Goal: Task Accomplishment & Management: Manage account settings

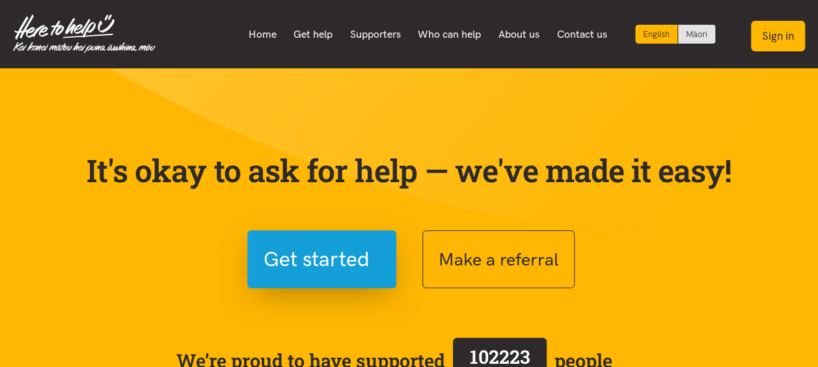
click at [777, 43] on button "Sign in" at bounding box center [778, 36] width 54 height 31
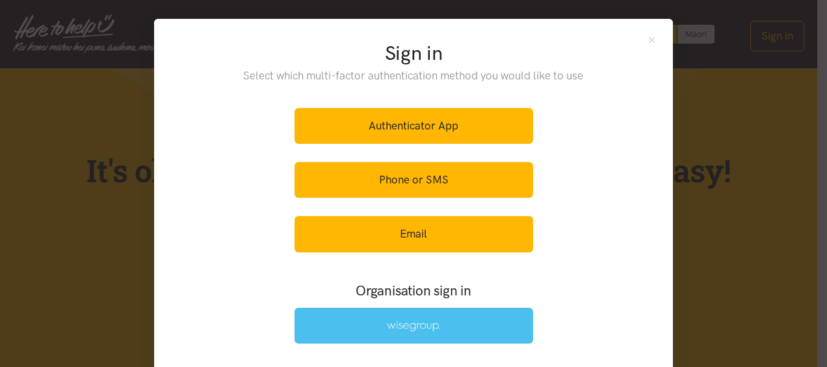
click at [466, 321] on link at bounding box center [414, 326] width 239 height 36
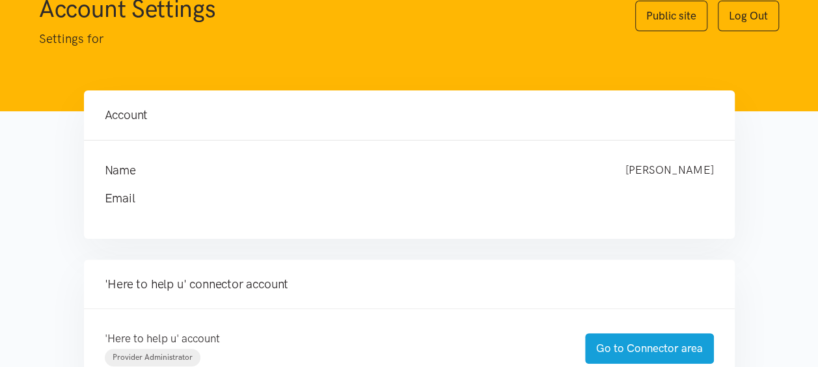
scroll to position [195, 0]
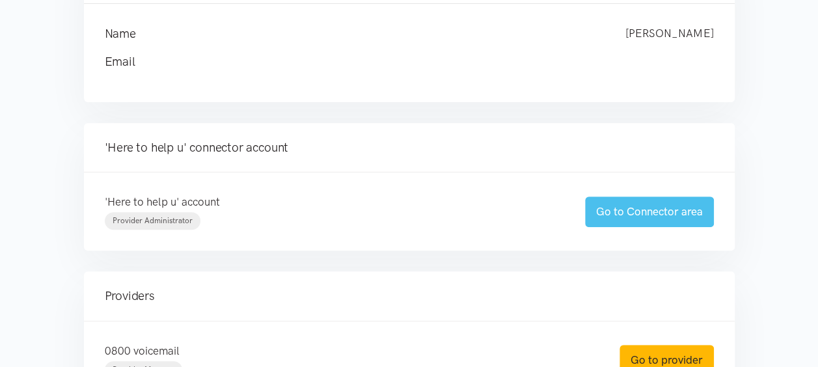
click at [617, 213] on link "Go to Connector area" at bounding box center [649, 211] width 129 height 31
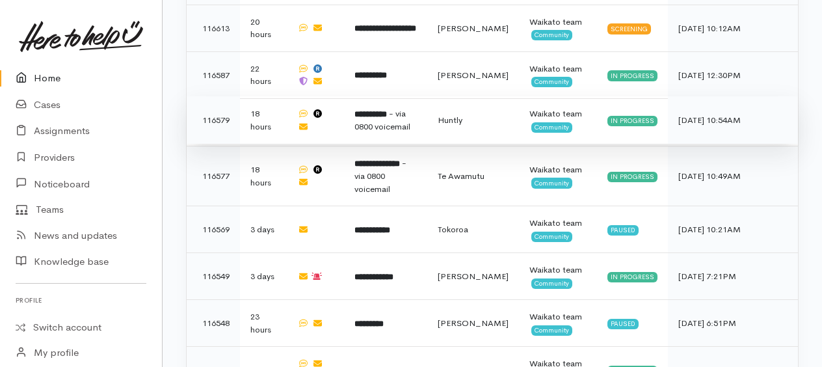
scroll to position [1626, 0]
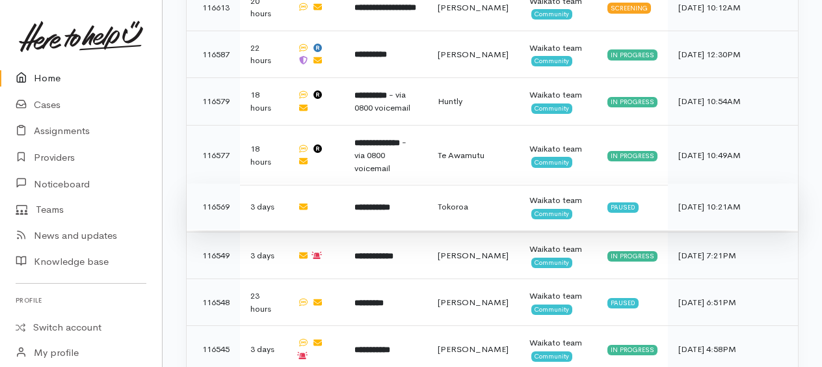
click at [383, 203] on b "**********" at bounding box center [372, 207] width 36 height 8
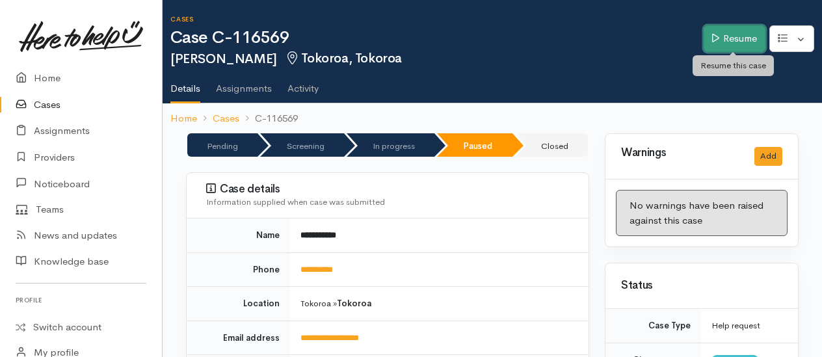
click at [745, 38] on link "Resume" at bounding box center [735, 38] width 62 height 27
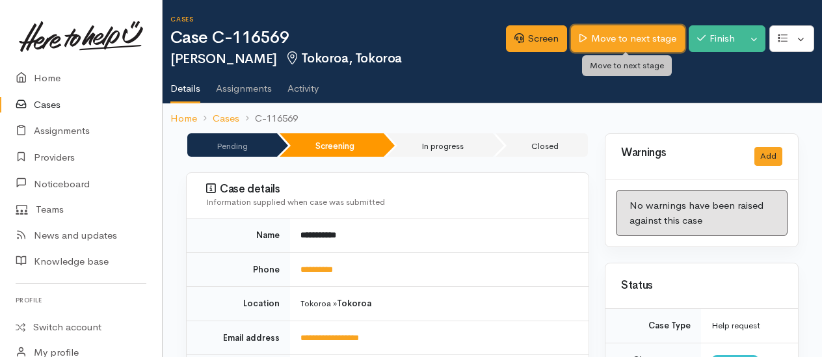
click at [622, 40] on link "Move to next stage" at bounding box center [627, 38] width 113 height 27
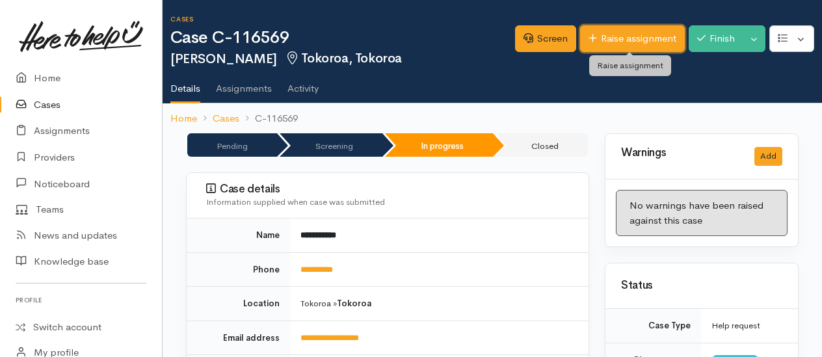
click at [623, 43] on link "Raise assignment" at bounding box center [632, 38] width 105 height 27
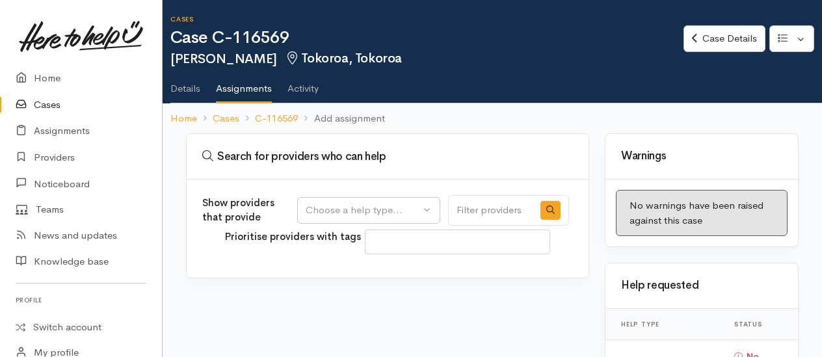
select select
click at [392, 212] on div "Choose a help type..." at bounding box center [363, 210] width 114 height 15
click at [343, 271] on span "Food support" at bounding box center [344, 272] width 60 height 15
select select "3"
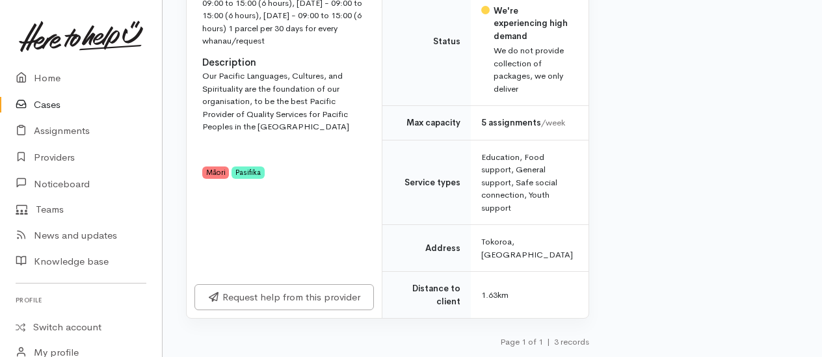
scroll to position [1059, 0]
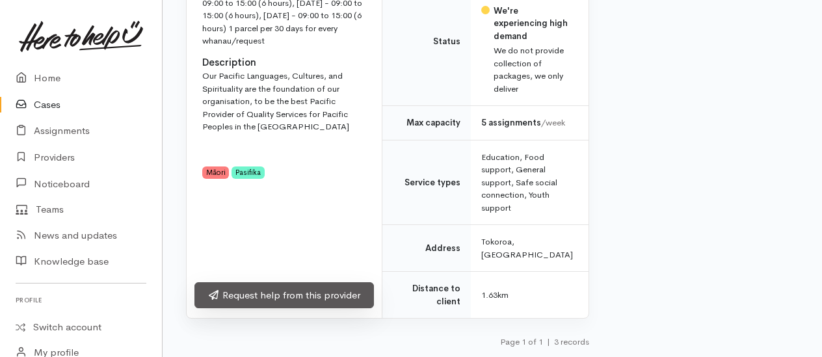
click at [304, 293] on link "Request help from this provider" at bounding box center [284, 295] width 180 height 27
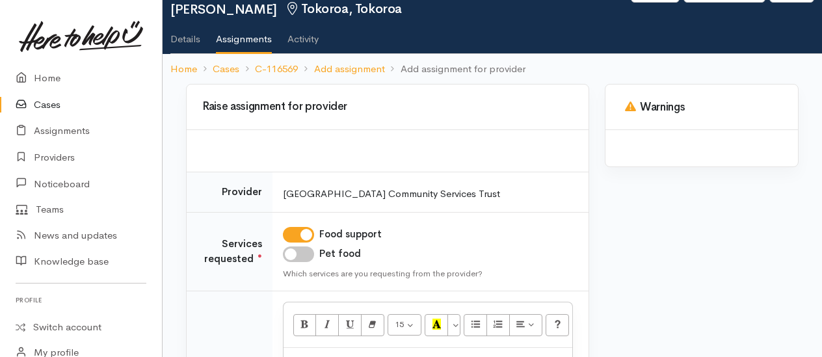
scroll to position [195, 0]
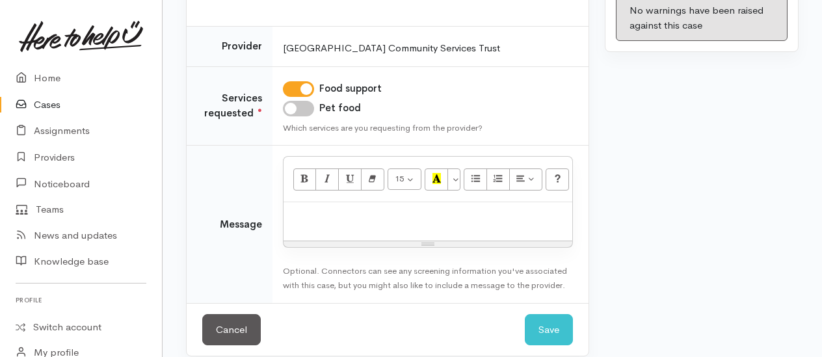
click at [298, 106] on input "Pet food" at bounding box center [298, 109] width 31 height 16
checkbox input "true"
click at [325, 200] on div "15 8 9 10 11 12 14 18 24 36 Background Color Transparent Select #ffff00 Text Co…" at bounding box center [428, 180] width 289 height 46
click at [327, 209] on p at bounding box center [428, 216] width 276 height 15
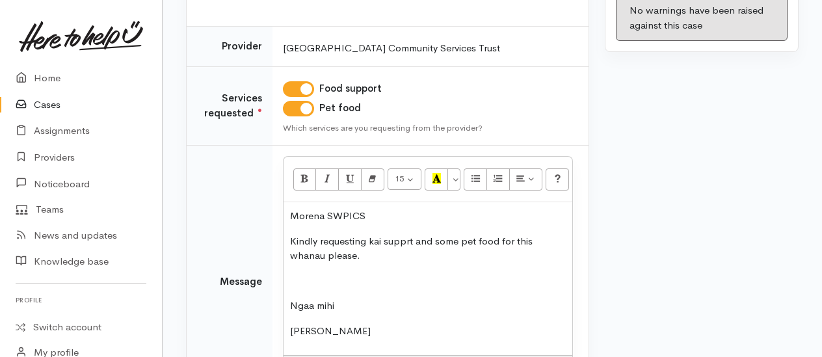
click at [373, 212] on p "Morena SWPICS" at bounding box center [428, 216] width 276 height 15
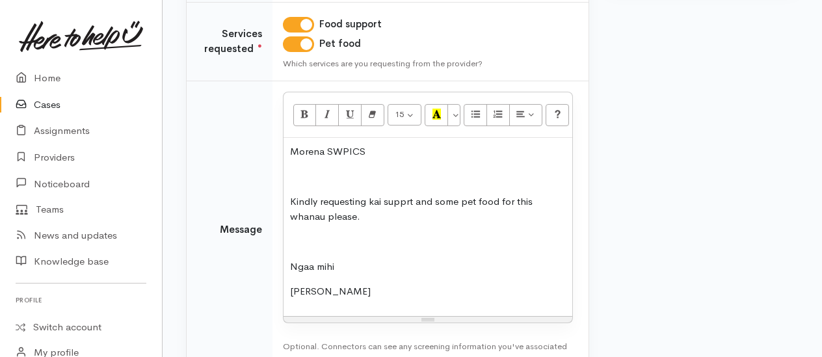
scroll to position [347, 0]
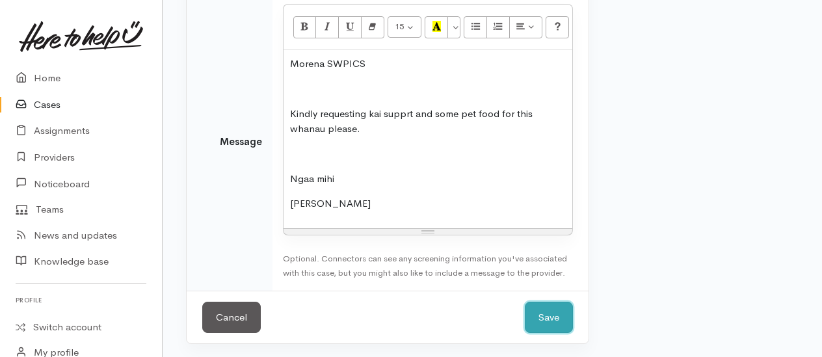
click at [538, 318] on button "Save" at bounding box center [549, 318] width 48 height 32
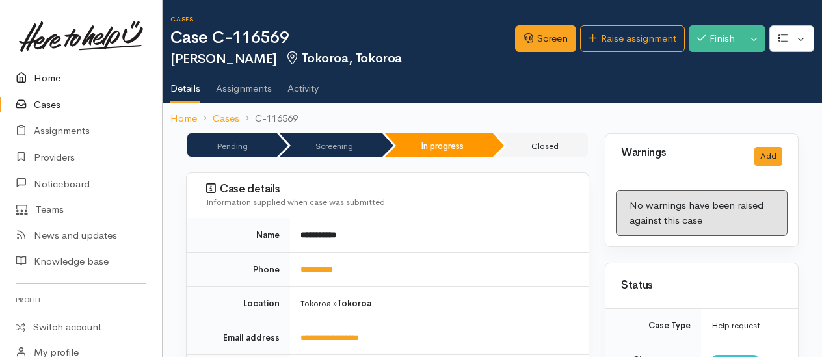
click at [55, 78] on link "Home" at bounding box center [81, 78] width 162 height 27
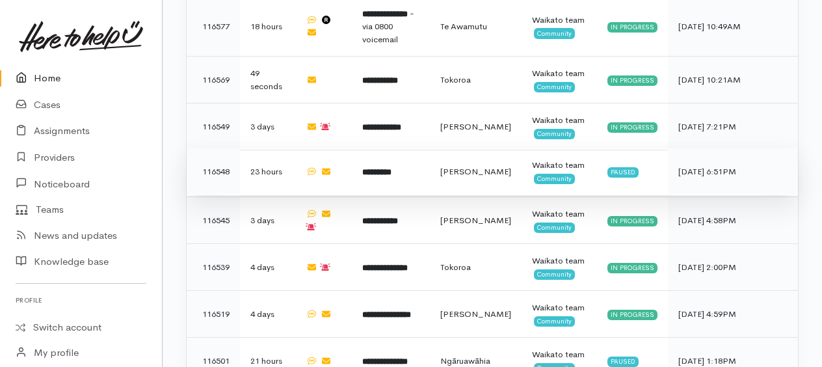
scroll to position [1821, 0]
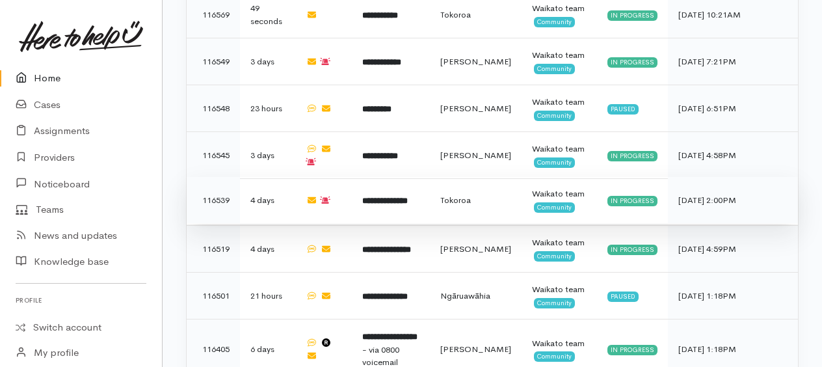
click at [401, 196] on b "**********" at bounding box center [385, 200] width 46 height 8
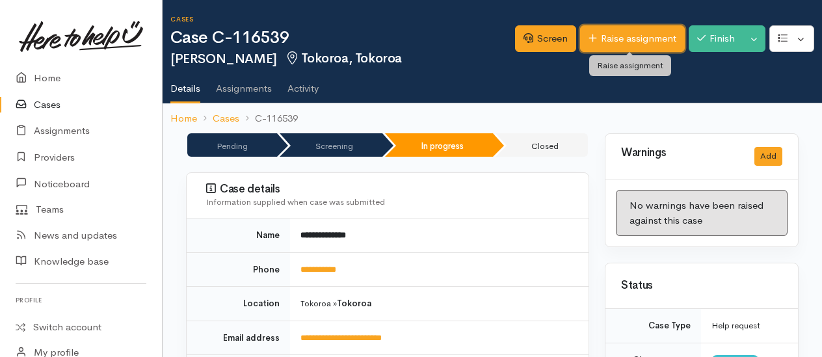
click at [648, 38] on link "Raise assignment" at bounding box center [632, 38] width 105 height 27
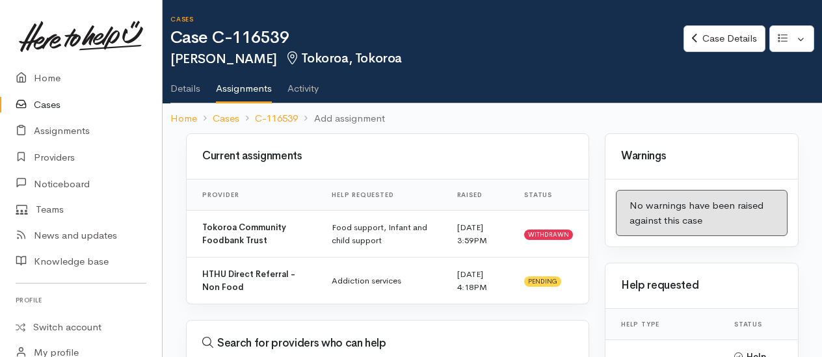
select select
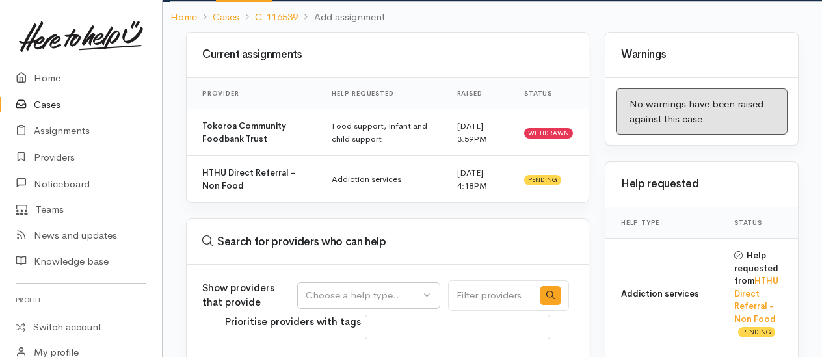
scroll to position [225, 0]
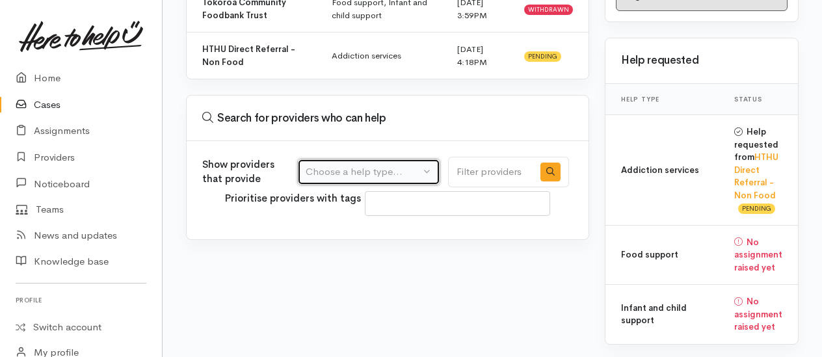
click at [368, 169] on div "Choose a help type..." at bounding box center [363, 172] width 114 height 15
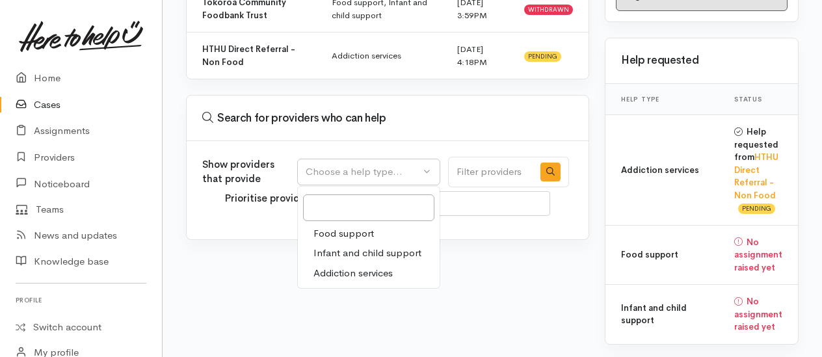
click at [347, 230] on span "Food support" at bounding box center [344, 233] width 60 height 15
select select "3"
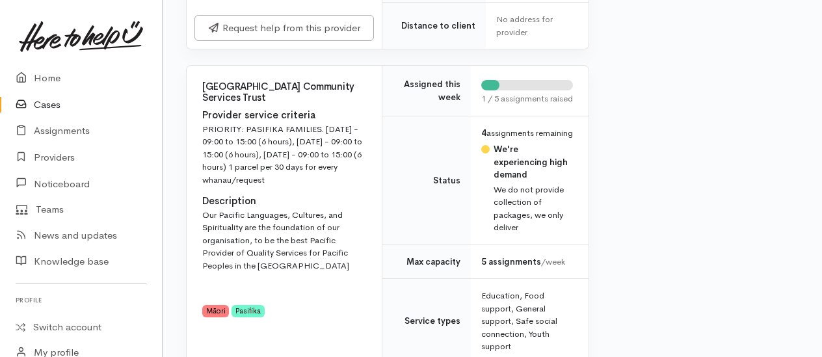
scroll to position [941, 0]
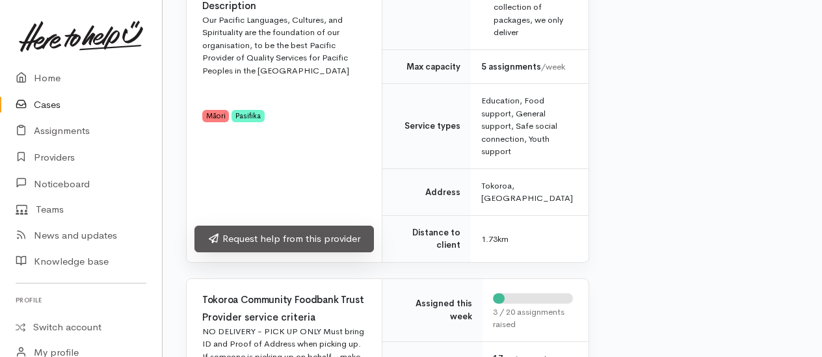
click at [321, 252] on link "Request help from this provider" at bounding box center [284, 239] width 180 height 27
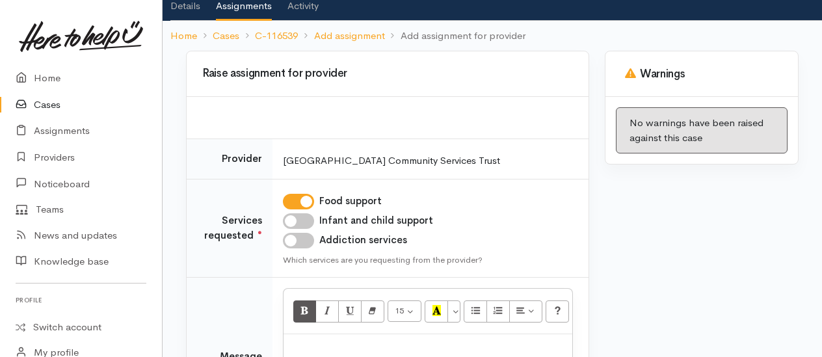
scroll to position [195, 0]
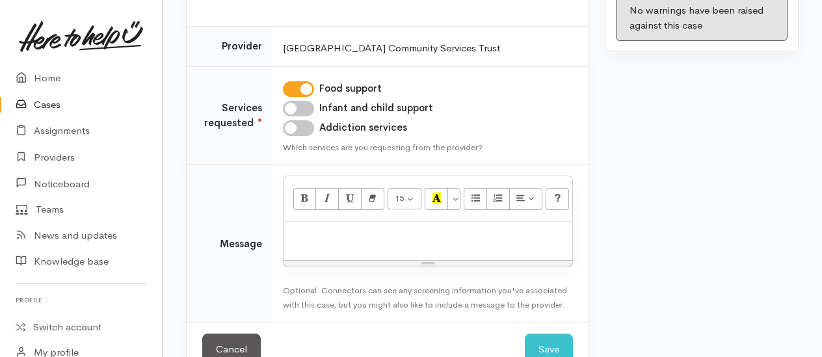
drag, startPoint x: 298, startPoint y: 104, endPoint x: 303, endPoint y: 126, distance: 22.1
click at [298, 104] on input "Infant and child support" at bounding box center [298, 109] width 31 height 16
checkbox input "true"
click at [355, 237] on p at bounding box center [428, 235] width 276 height 15
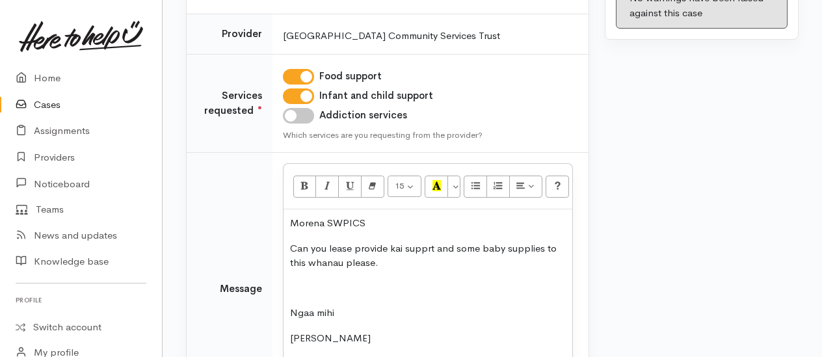
scroll to position [260, 0]
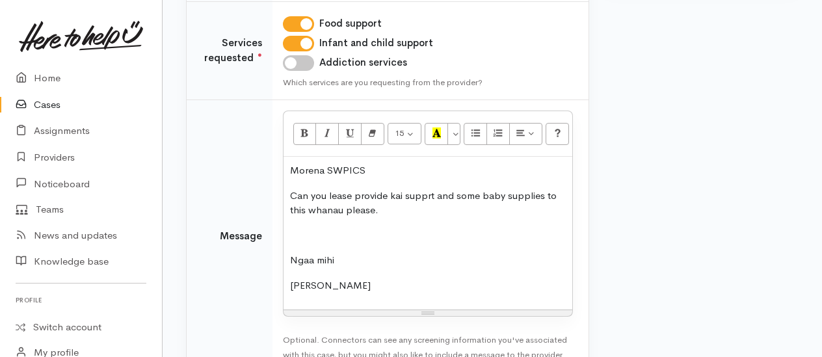
click at [294, 232] on p at bounding box center [428, 235] width 276 height 15
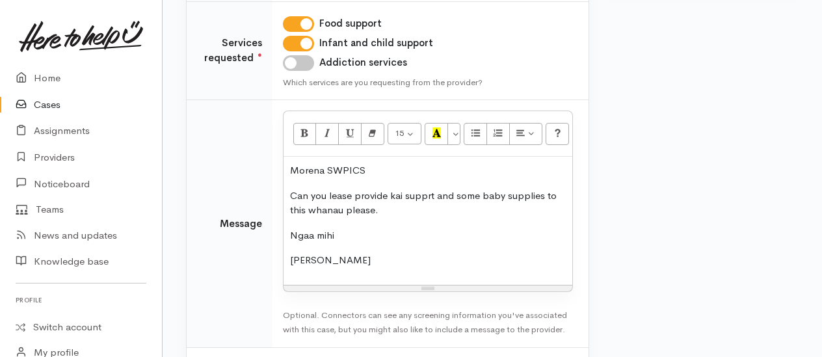
click at [335, 191] on p "Can you lease provide kai supprt and some baby supplies to this whanau please." at bounding box center [428, 203] width 276 height 29
click at [330, 191] on p "Can you lease provide kai supprt and some baby supplies to this whanau please." at bounding box center [428, 203] width 276 height 29
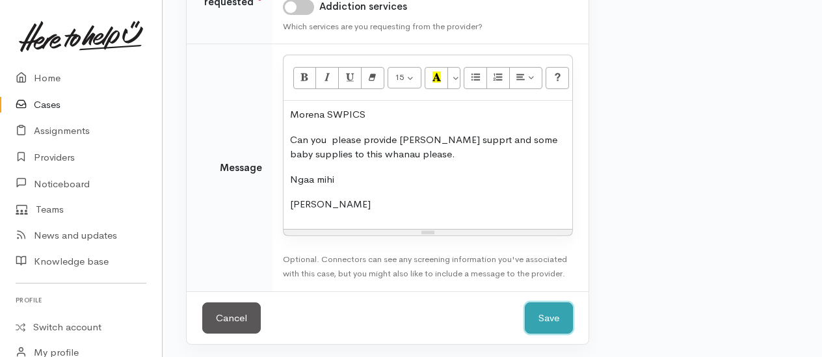
click at [562, 308] on button "Save" at bounding box center [549, 318] width 48 height 32
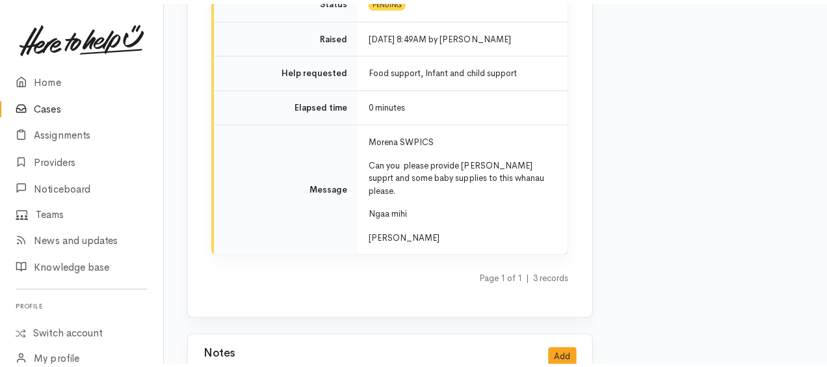
scroll to position [2277, 0]
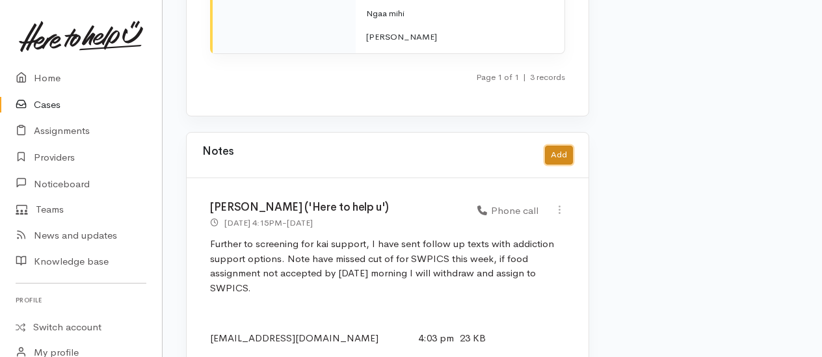
click at [555, 146] on button "Add" at bounding box center [559, 155] width 28 height 19
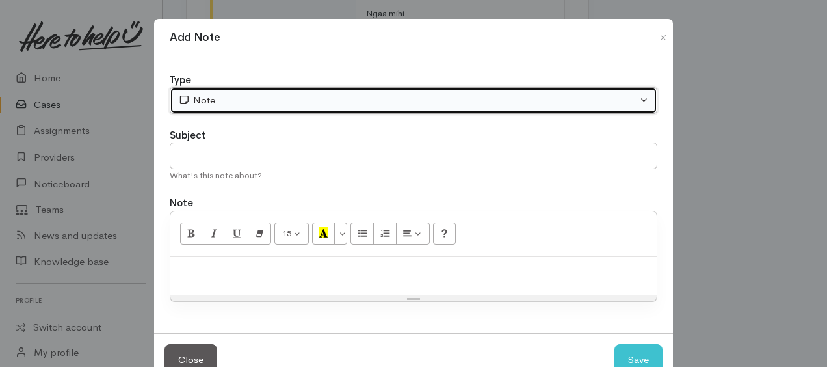
click at [299, 103] on div "Note" at bounding box center [407, 100] width 459 height 15
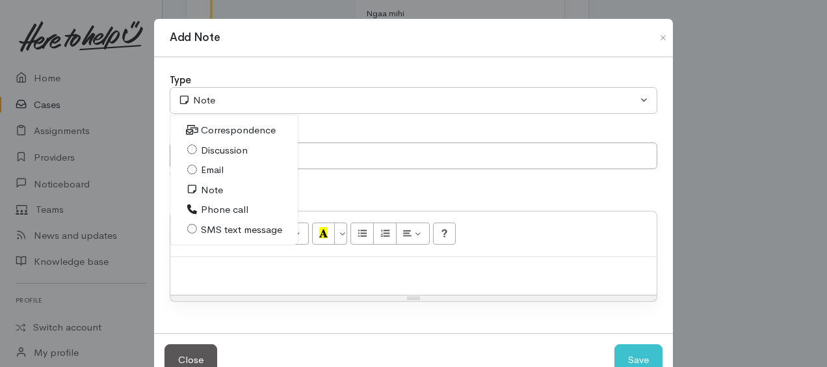
click at [208, 185] on span "Note" at bounding box center [212, 190] width 22 height 15
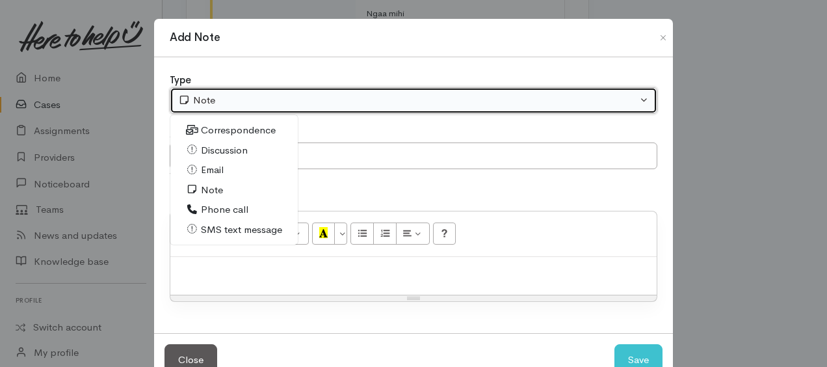
select select "1"
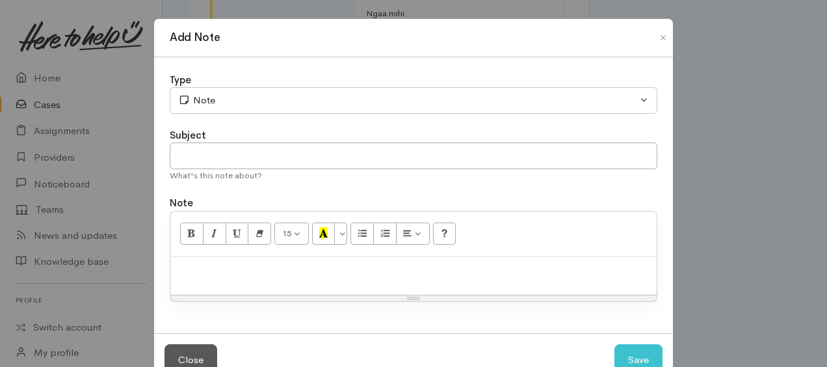
click at [219, 261] on div at bounding box center [413, 276] width 487 height 38
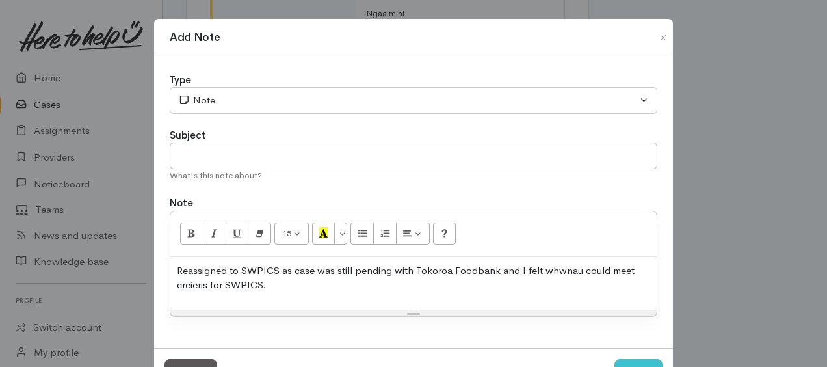
click at [494, 270] on p "Reassigned to SWPICS as case was still pending with Tokoroa Foodbank and I felt…" at bounding box center [414, 277] width 474 height 29
drag, startPoint x: 265, startPoint y: 285, endPoint x: 355, endPoint y: 286, distance: 89.8
click at [380, 290] on p "Reassigned to SWPICS as case was still pending with Tokoroa Foodbank from late …" at bounding box center [414, 277] width 474 height 29
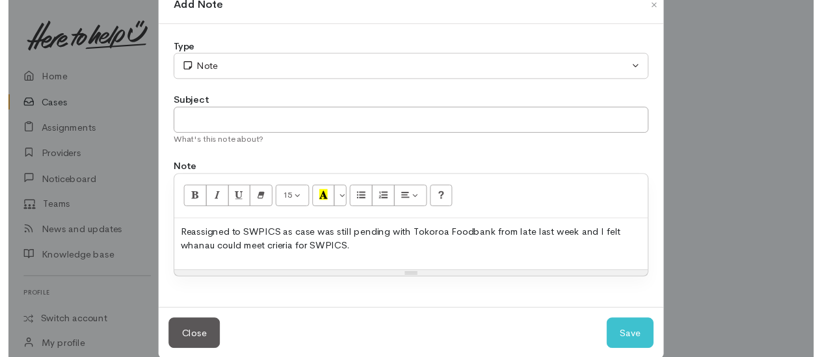
scroll to position [49, 0]
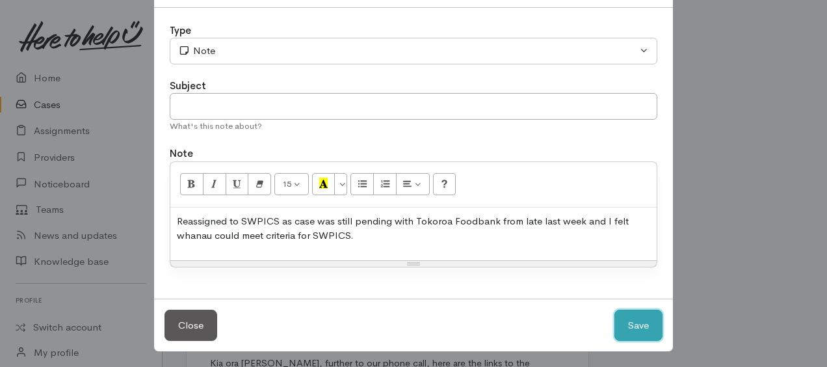
click at [631, 323] on button "Save" at bounding box center [639, 326] width 48 height 32
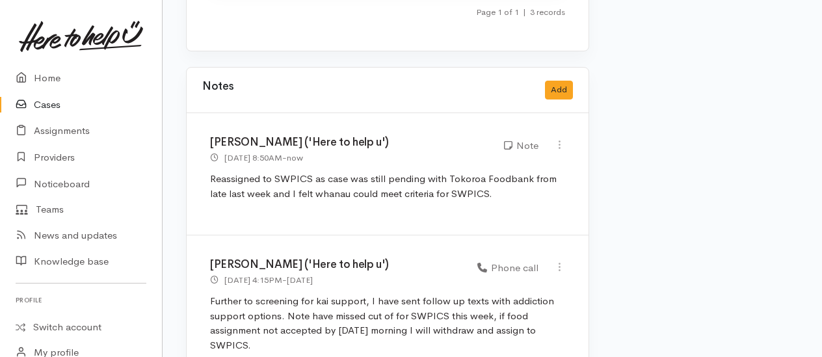
scroll to position [2517, 0]
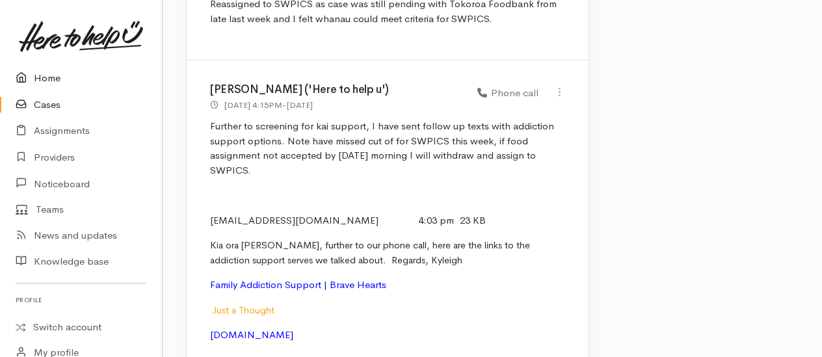
click at [43, 81] on link "Home" at bounding box center [81, 78] width 162 height 27
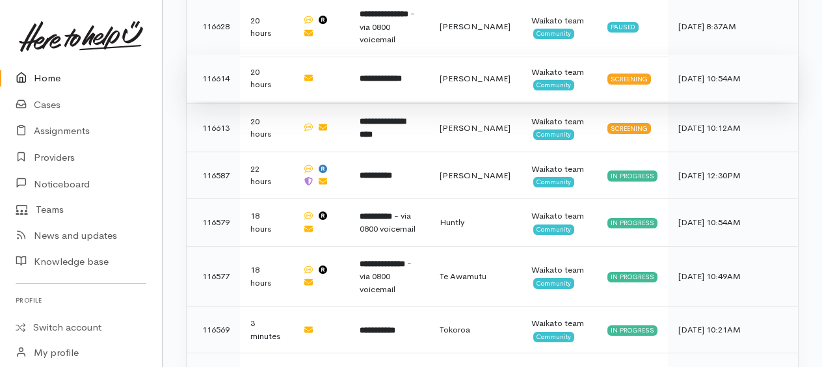
scroll to position [1431, 0]
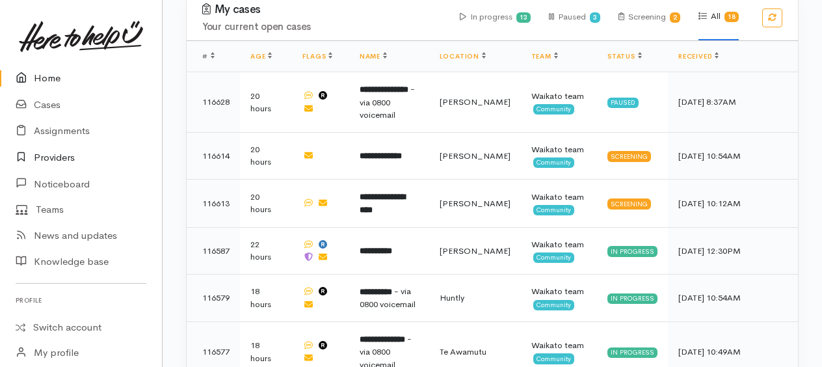
click at [51, 158] on link "Providers" at bounding box center [81, 157] width 162 height 27
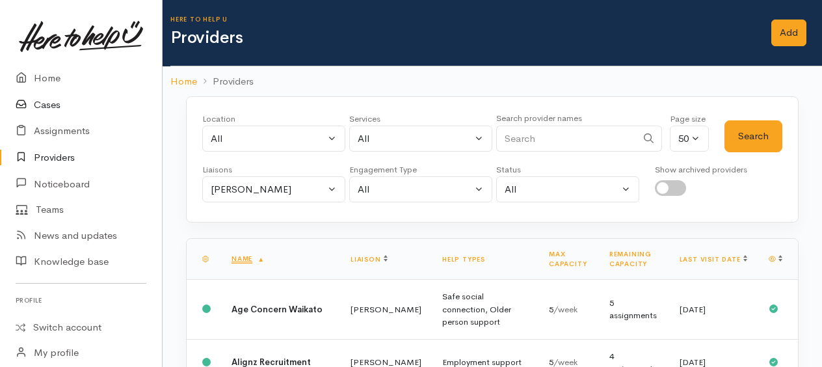
click at [51, 107] on link "Cases" at bounding box center [81, 105] width 162 height 27
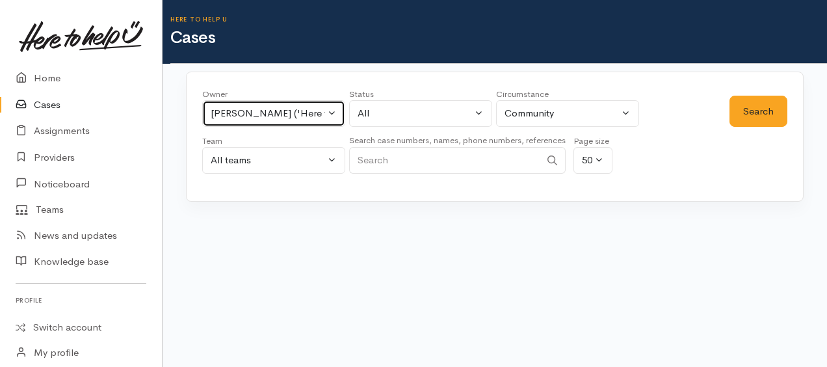
click at [221, 112] on div "Kyleigh Pike ('Here to help u')" at bounding box center [268, 113] width 114 height 15
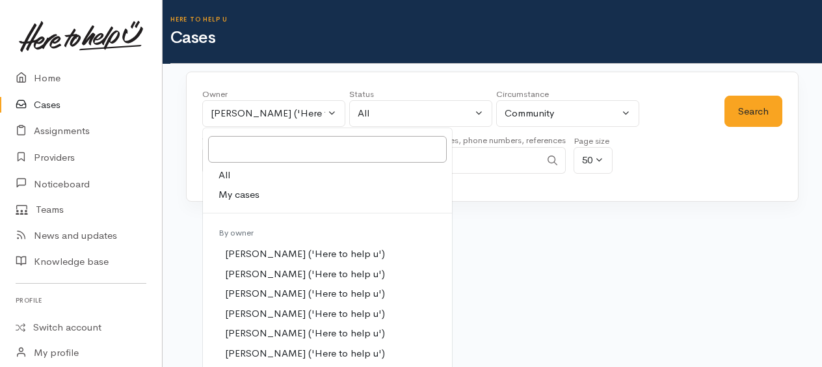
click at [228, 170] on span "All" at bounding box center [225, 175] width 12 height 15
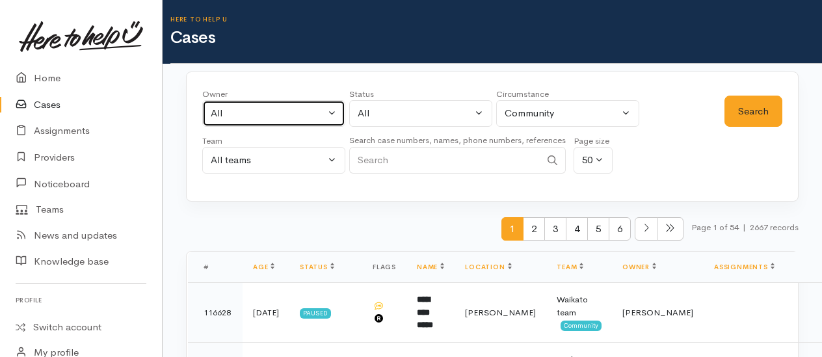
click at [291, 116] on div "All" at bounding box center [268, 113] width 114 height 15
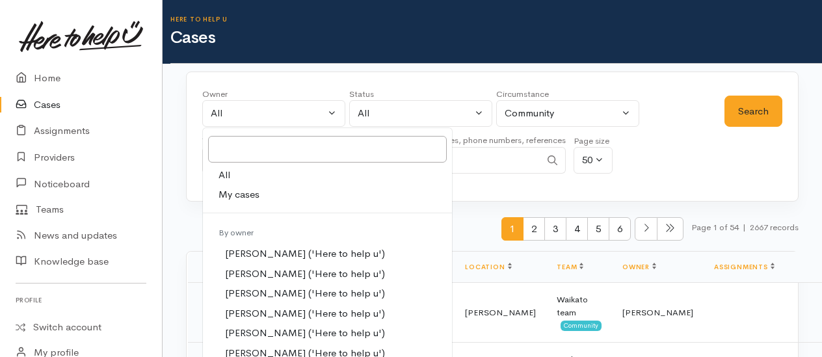
click at [241, 194] on span "My cases" at bounding box center [239, 194] width 41 height 15
select select "1759"
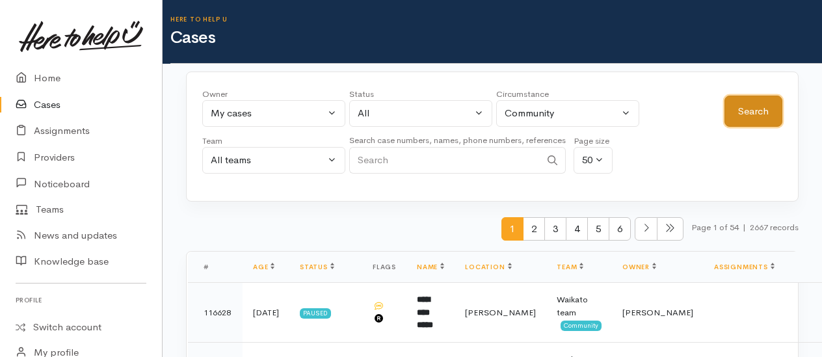
click at [769, 124] on button "Search" at bounding box center [754, 112] width 58 height 32
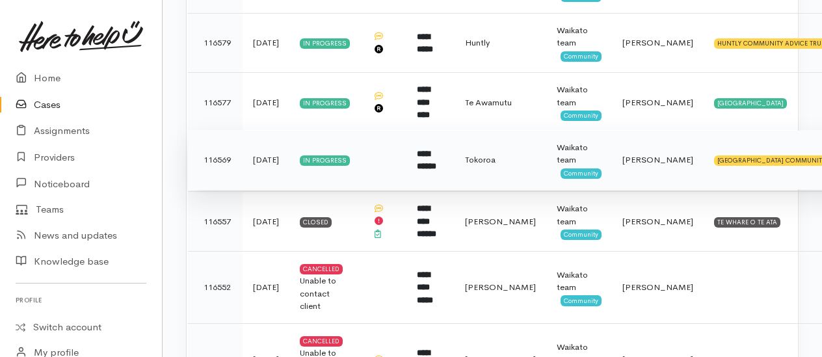
scroll to position [455, 0]
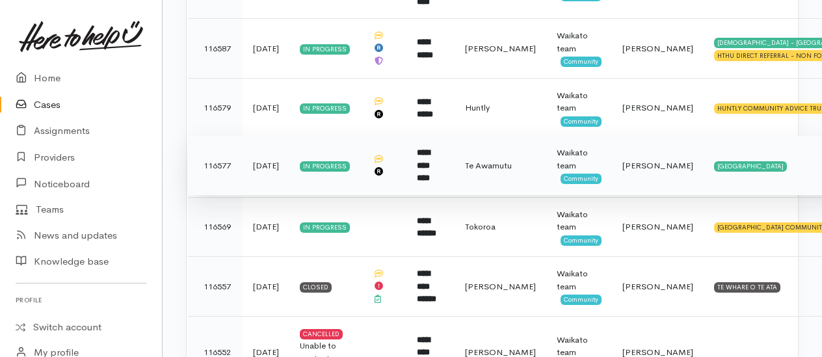
click at [430, 148] on b "**********" at bounding box center [423, 165] width 13 height 34
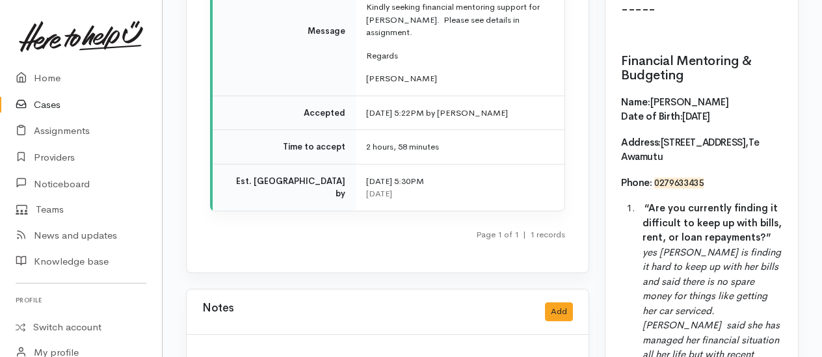
scroll to position [2016, 0]
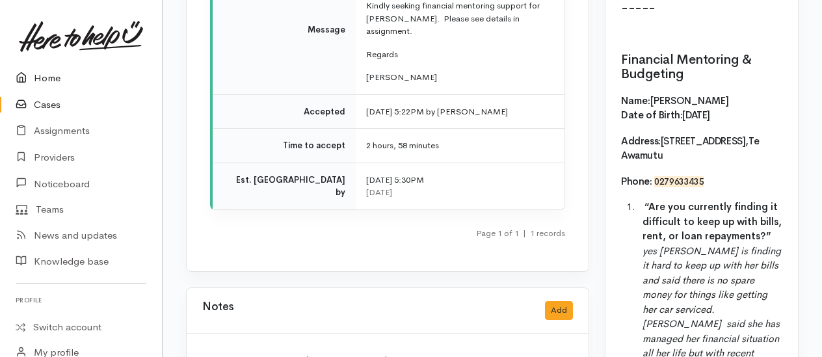
drag, startPoint x: 49, startPoint y: 78, endPoint x: 58, endPoint y: 81, distance: 9.1
click at [49, 78] on link "Home" at bounding box center [81, 78] width 162 height 27
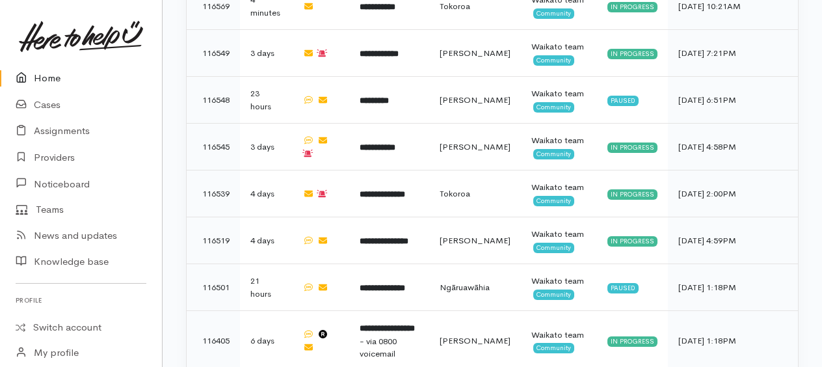
scroll to position [1821, 0]
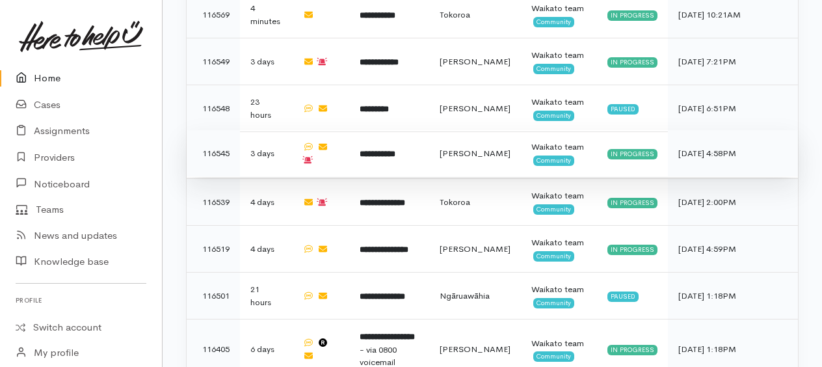
click at [395, 150] on b "**********" at bounding box center [378, 154] width 36 height 8
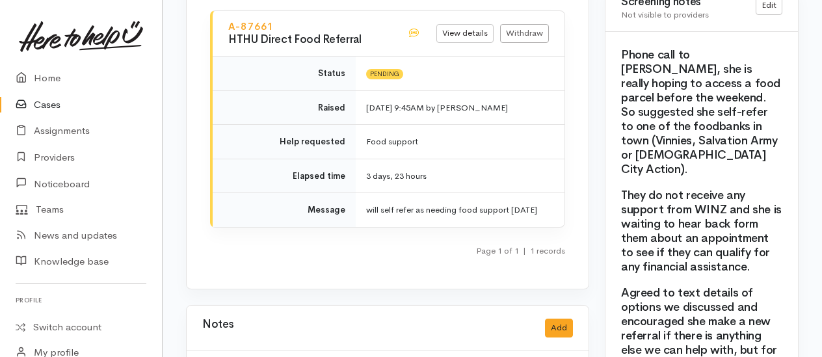
scroll to position [1236, 0]
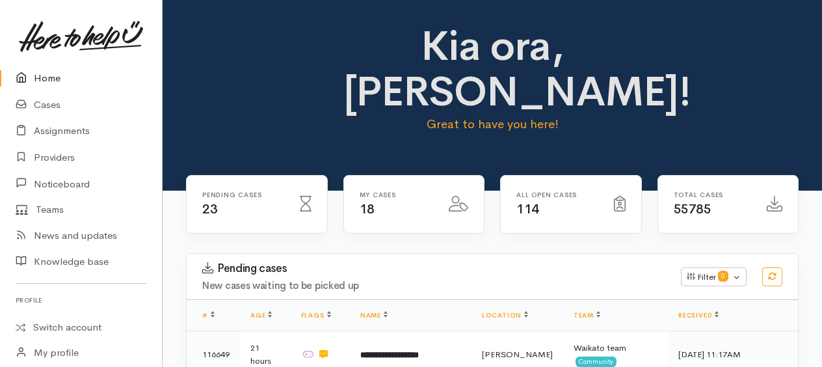
scroll to position [1821, 0]
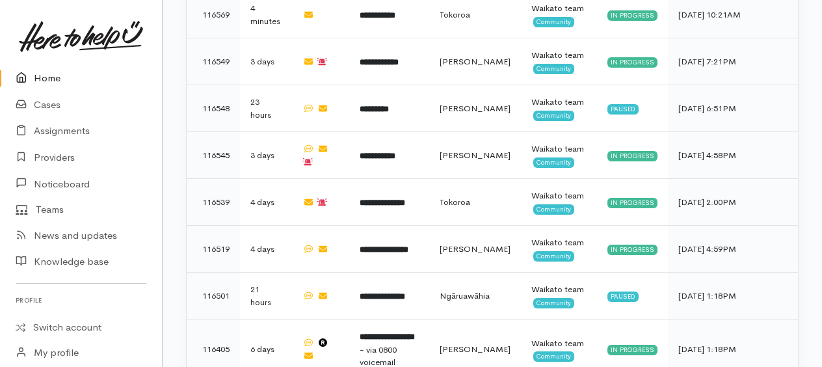
click at [48, 81] on link "Home" at bounding box center [81, 78] width 162 height 27
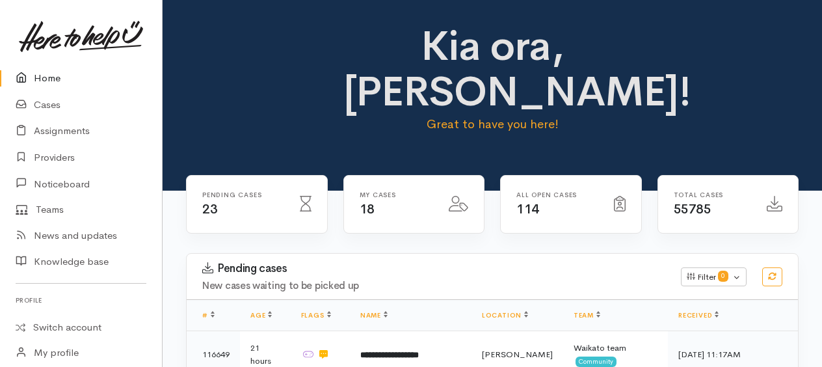
click at [47, 75] on link "Home" at bounding box center [81, 78] width 162 height 27
click at [55, 161] on link "Providers" at bounding box center [81, 157] width 162 height 27
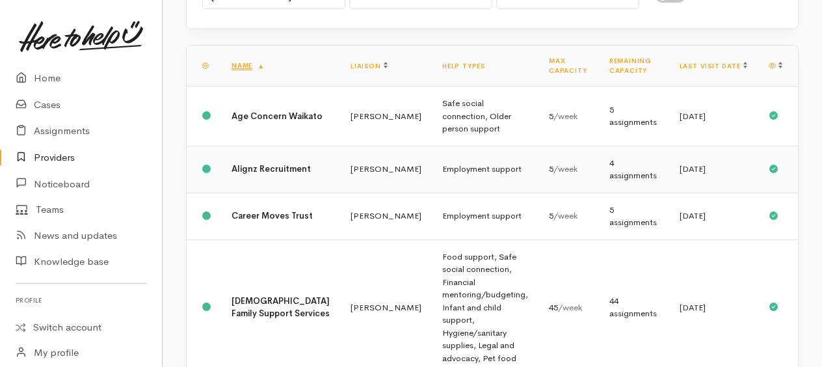
scroll to position [195, 0]
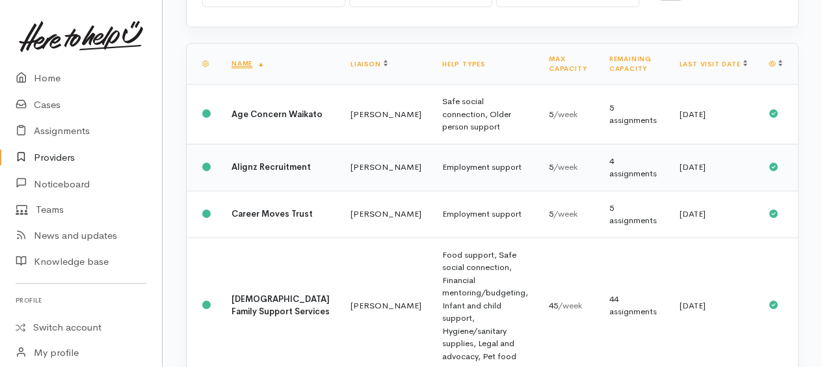
click at [432, 160] on td "Employment support" at bounding box center [485, 167] width 107 height 47
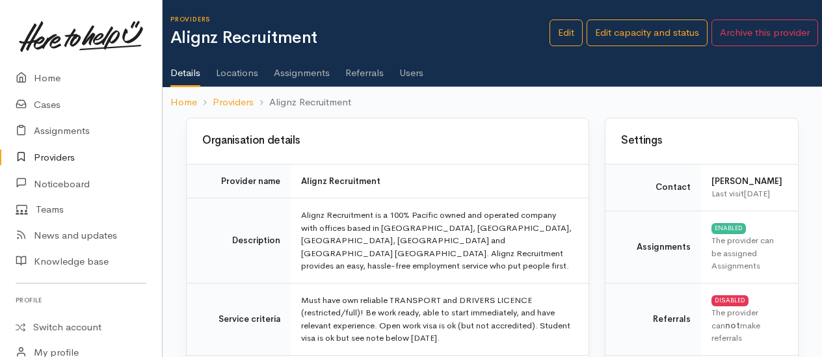
click at [290, 70] on link "Assignments" at bounding box center [302, 68] width 56 height 36
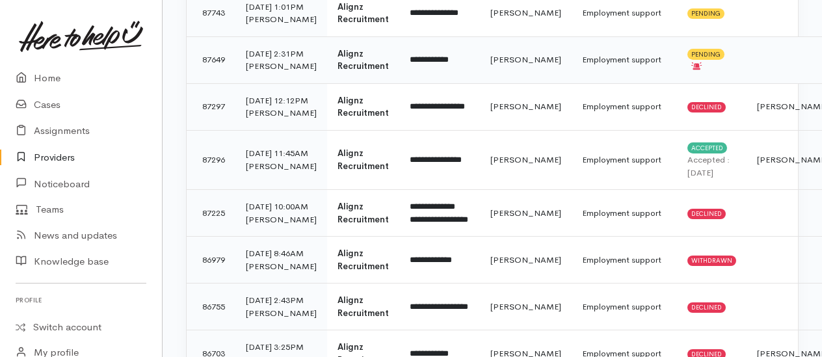
scroll to position [260, 0]
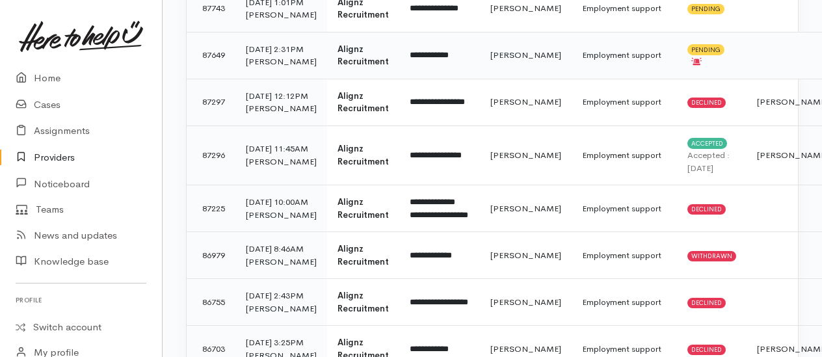
click at [572, 79] on td "Employment support" at bounding box center [624, 55] width 105 height 47
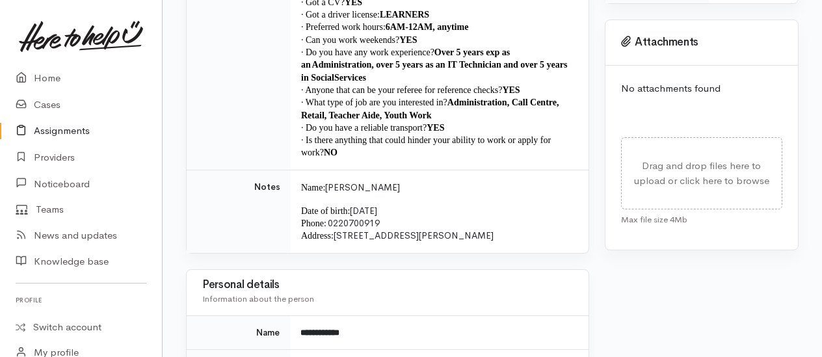
scroll to position [260, 0]
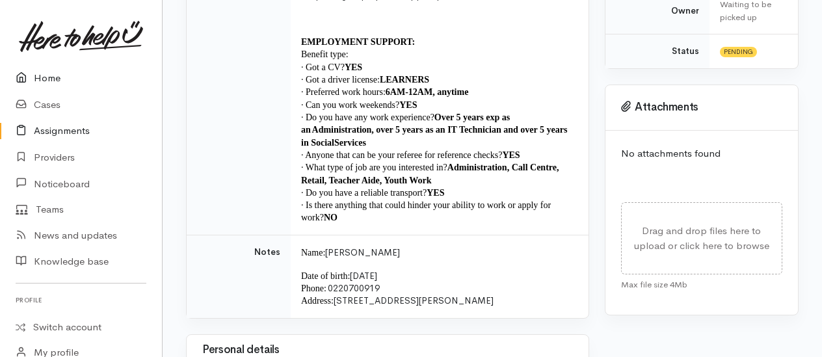
click at [53, 75] on link "Home" at bounding box center [81, 78] width 162 height 27
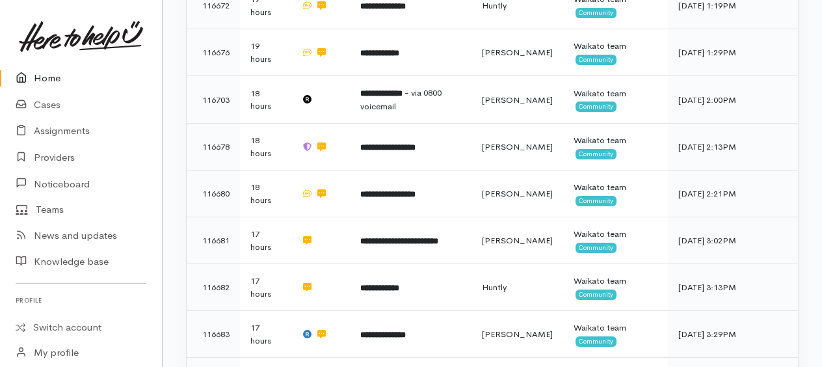
scroll to position [585, 0]
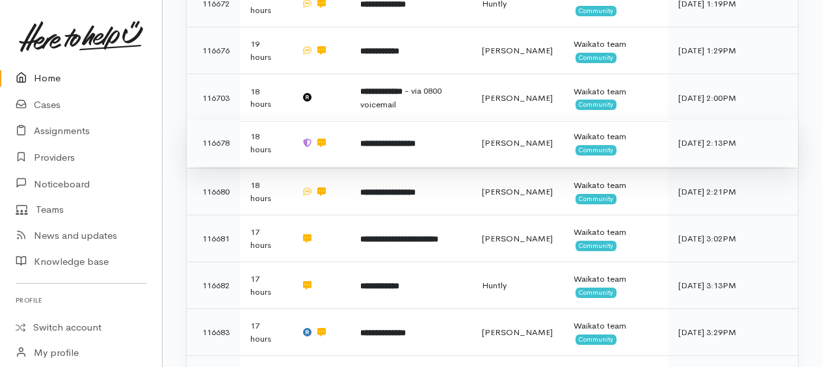
click at [408, 139] on b "**********" at bounding box center [387, 143] width 55 height 8
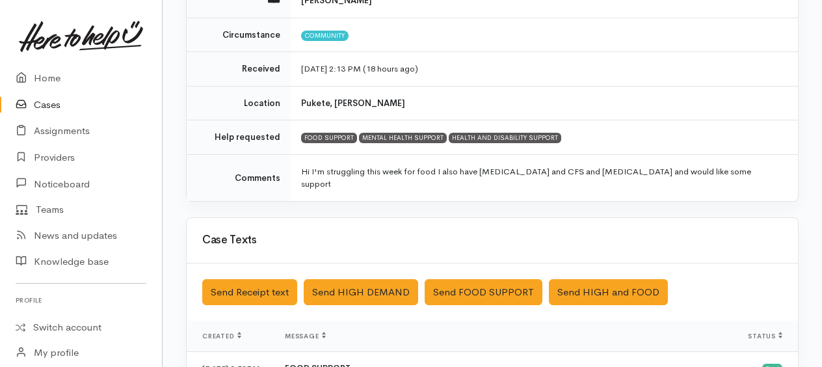
scroll to position [195, 0]
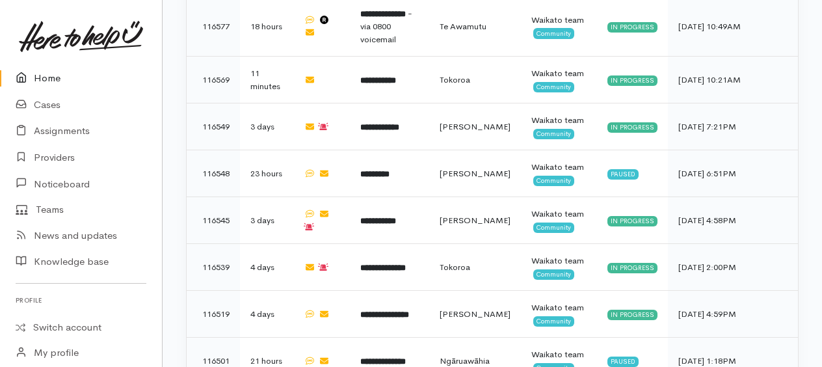
scroll to position [2016, 0]
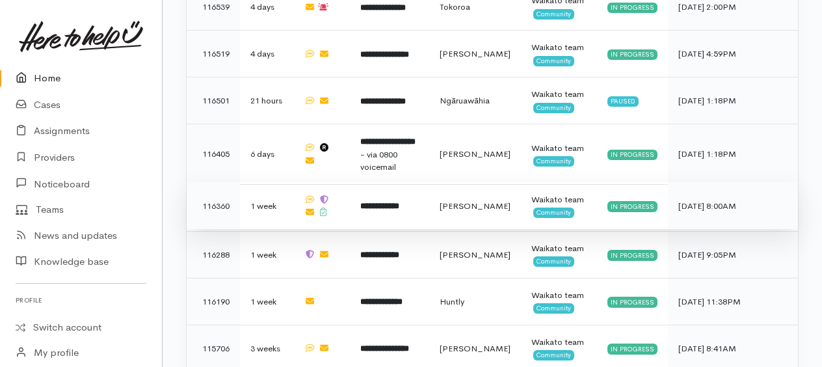
click at [399, 202] on b "**********" at bounding box center [379, 206] width 39 height 8
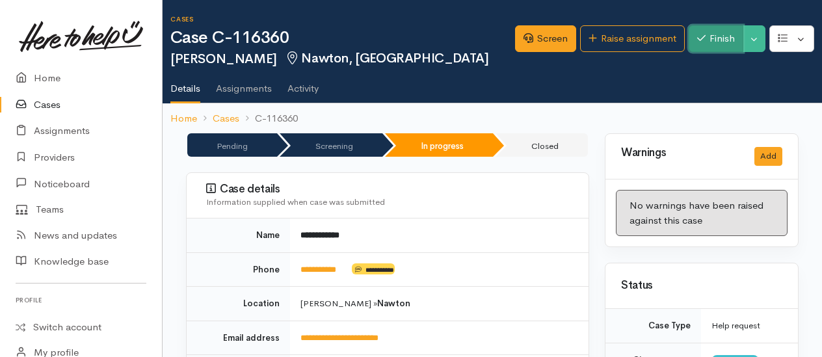
click at [736, 42] on button "Finish" at bounding box center [716, 38] width 55 height 27
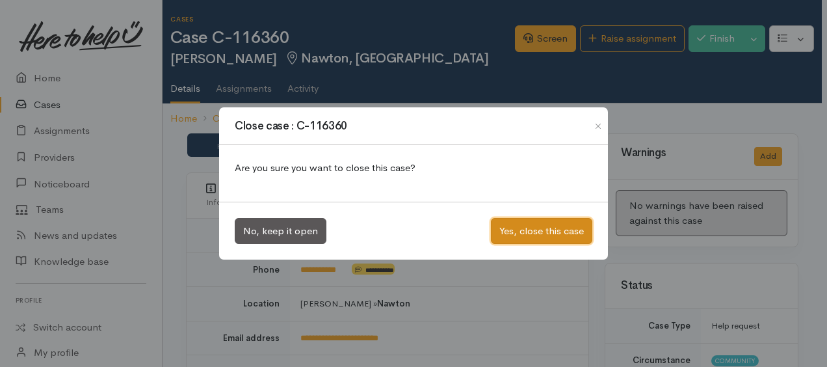
click at [553, 228] on button "Yes, close this case" at bounding box center [541, 231] width 101 height 27
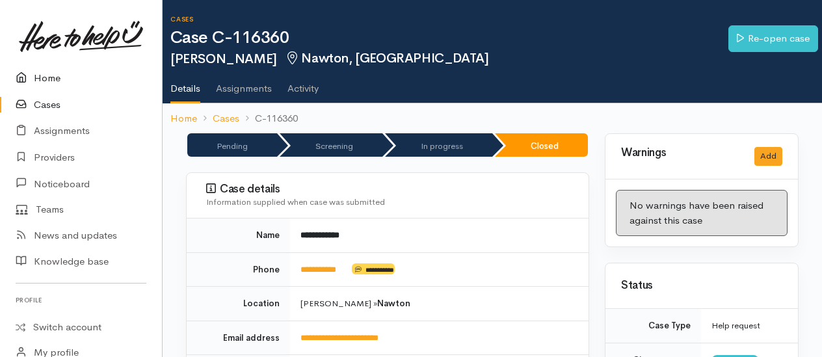
click at [51, 81] on link "Home" at bounding box center [81, 78] width 162 height 27
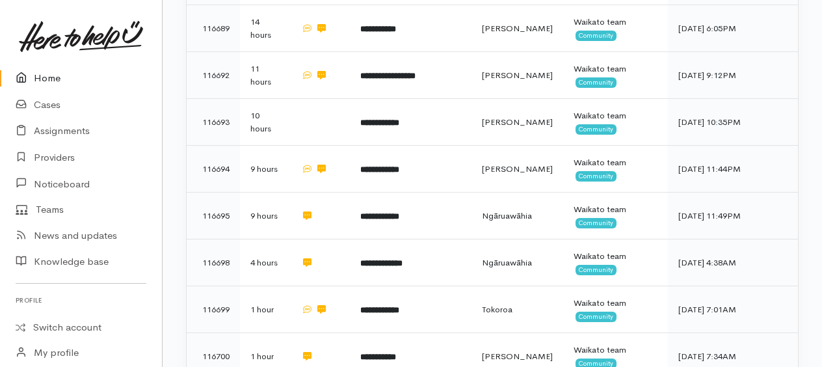
scroll to position [929, 0]
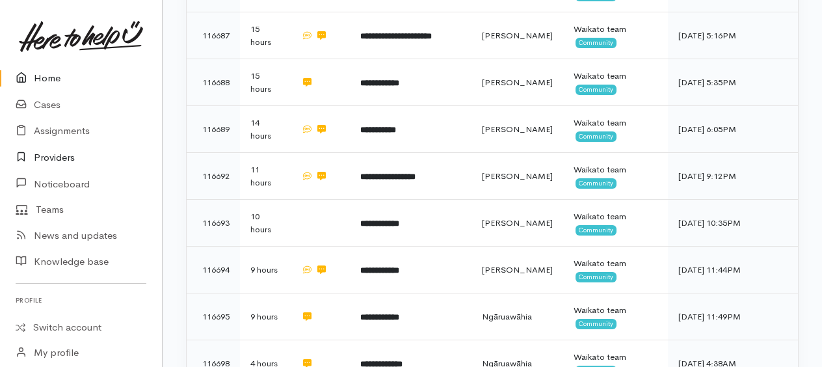
click at [68, 155] on link "Providers" at bounding box center [81, 157] width 162 height 27
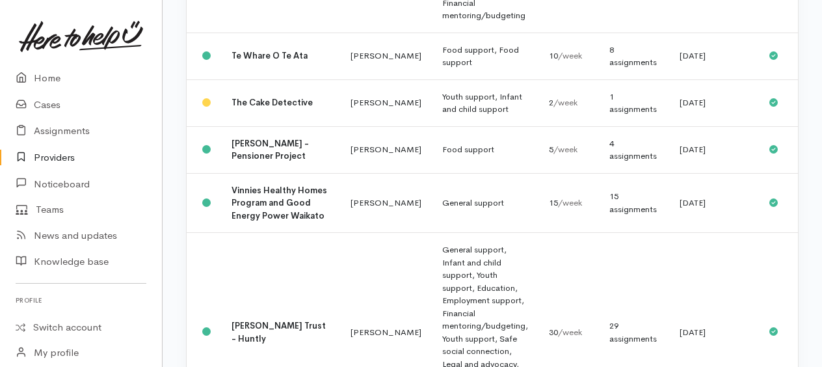
scroll to position [2277, 0]
click at [247, 78] on td "Te Whare O Te Ata" at bounding box center [280, 54] width 119 height 47
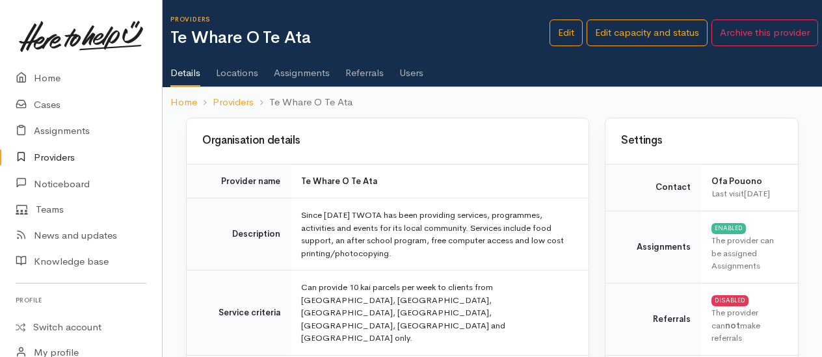
click at [297, 73] on link "Assignments" at bounding box center [302, 68] width 56 height 36
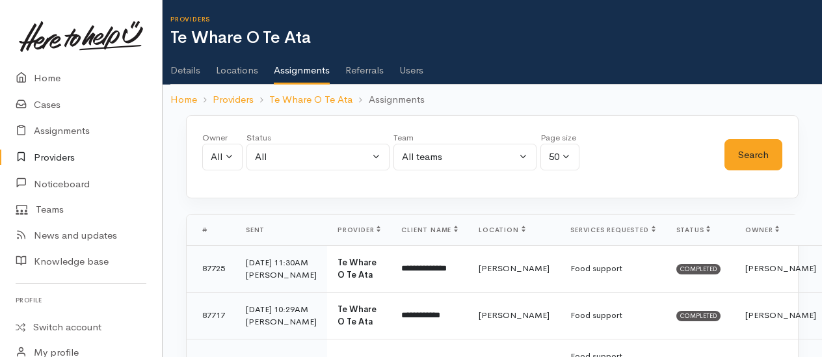
click at [183, 73] on link "Details" at bounding box center [185, 65] width 30 height 36
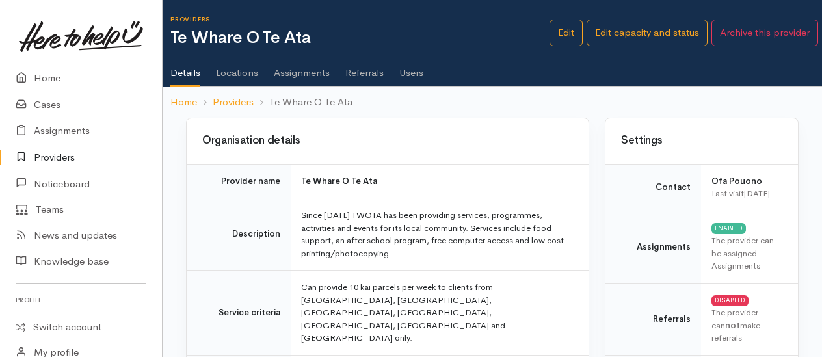
click at [742, 92] on ol "Home Providers Te Whare O Te Ata" at bounding box center [492, 102] width 644 height 31
click at [507, 91] on ol "Home Providers Te Whare O Te Ata" at bounding box center [492, 102] width 644 height 31
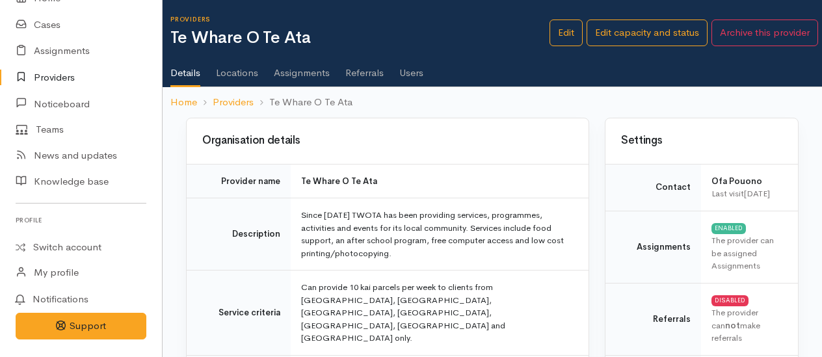
click at [224, 190] on td "Provider name" at bounding box center [239, 181] width 104 height 34
click at [414, 66] on link "Users" at bounding box center [411, 68] width 24 height 36
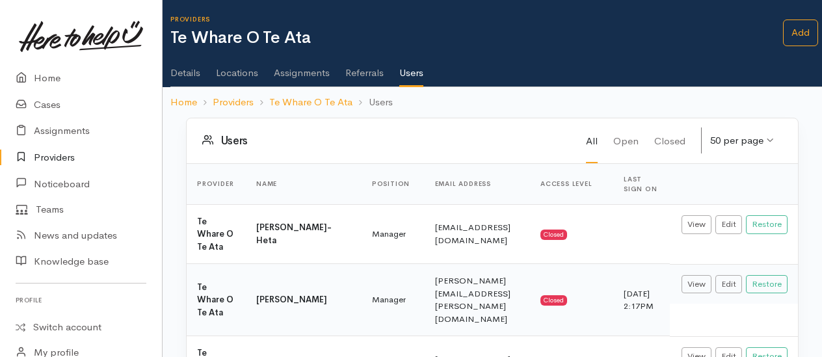
click at [186, 79] on link "Details" at bounding box center [185, 68] width 30 height 36
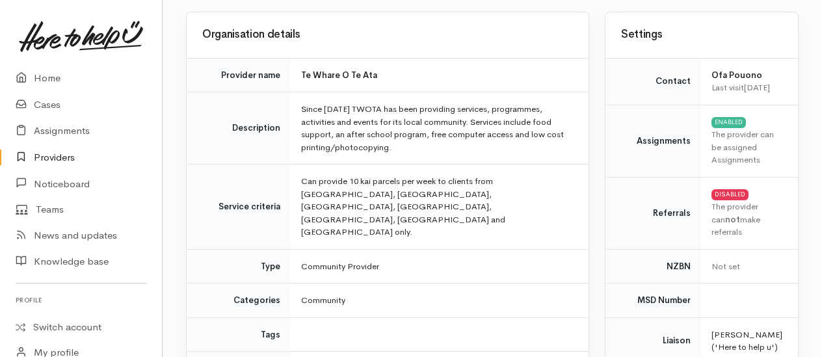
scroll to position [108, 0]
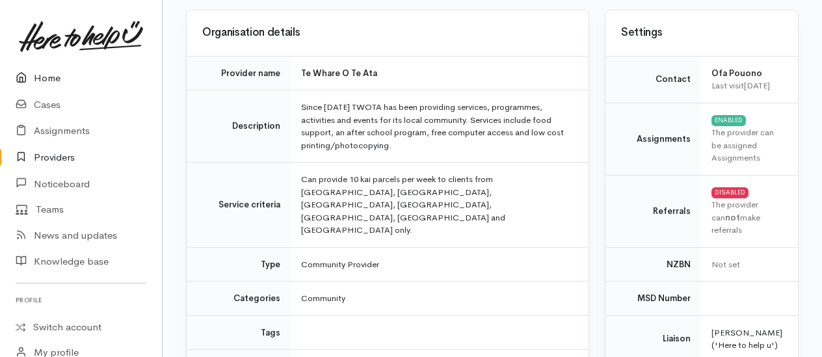
click at [48, 78] on link "Home" at bounding box center [81, 78] width 162 height 27
